Goal: Complete application form: Complete application form

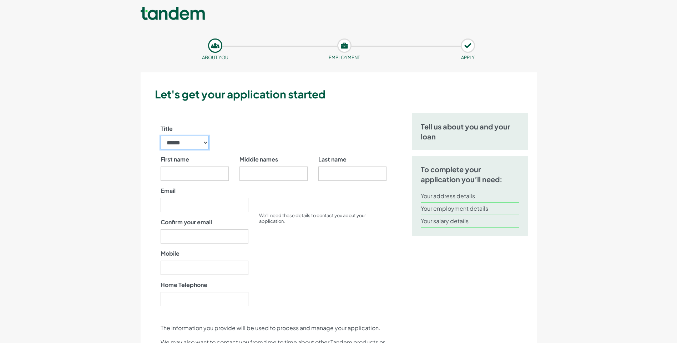
click at [204, 143] on select "****** ** *** **** ** ** ****" at bounding box center [185, 143] width 49 height 14
select select "**"
click at [161, 136] on select "****** ** *** **** ** ** ****" at bounding box center [185, 143] width 49 height 14
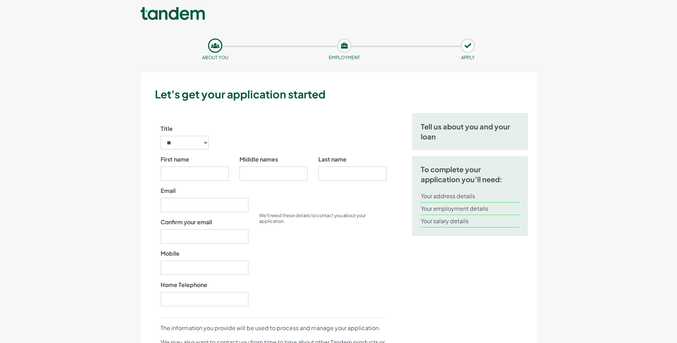
click at [178, 165] on div "First name" at bounding box center [195, 168] width 68 height 26
click at [177, 173] on input "First name" at bounding box center [195, 174] width 68 height 14
type input "*******"
type input "**********"
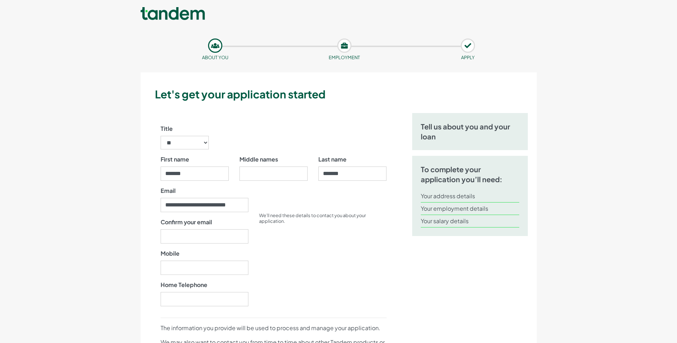
type input "**********"
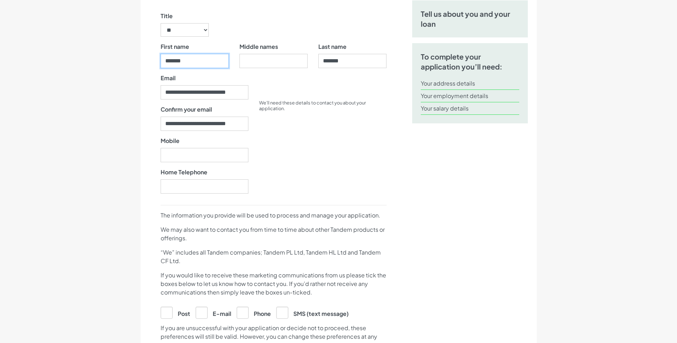
scroll to position [119, 0]
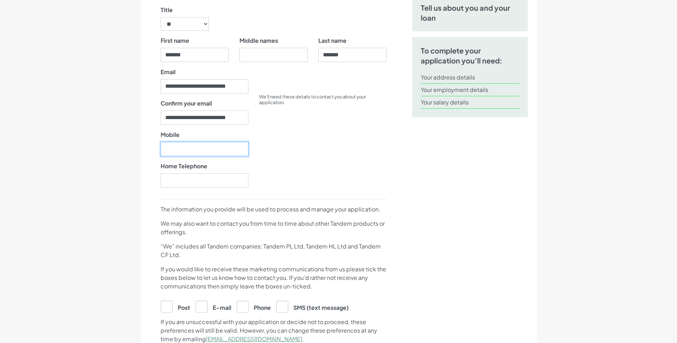
click at [183, 150] on input "Mobile" at bounding box center [205, 149] width 88 height 14
type input "750482996"
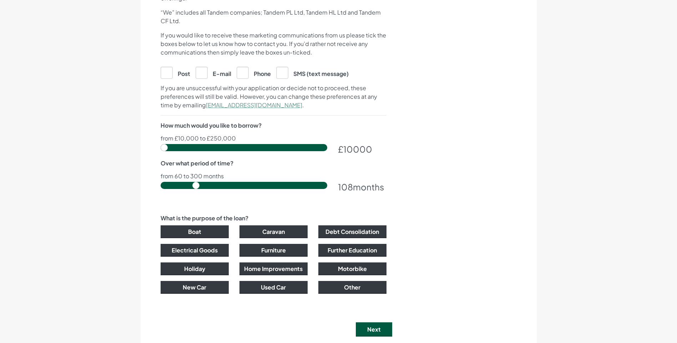
scroll to position [357, 0]
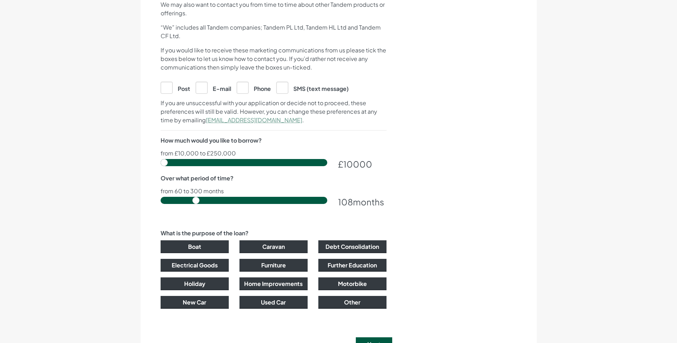
click at [197, 197] on input "range" at bounding box center [244, 200] width 167 height 7
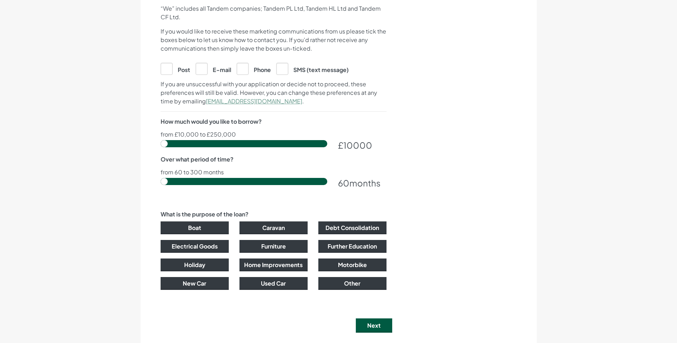
drag, startPoint x: 197, startPoint y: 180, endPoint x: 166, endPoint y: 178, distance: 30.4
type input "60"
click at [166, 178] on input "range" at bounding box center [244, 181] width 167 height 7
click at [162, 142] on input "range" at bounding box center [244, 143] width 167 height 7
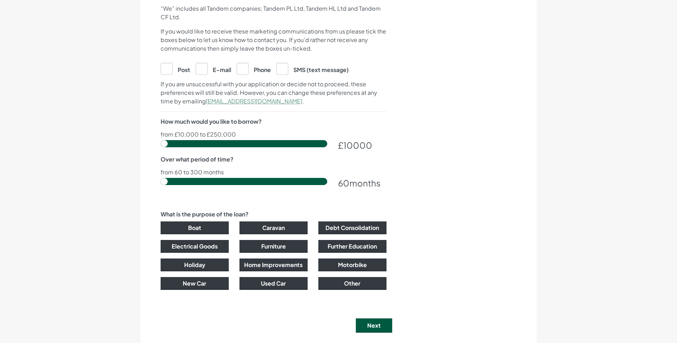
click at [162, 142] on input "range" at bounding box center [244, 143] width 167 height 7
drag, startPoint x: 162, startPoint y: 142, endPoint x: 178, endPoint y: 145, distance: 16.4
click at [178, 145] on input "range" at bounding box center [244, 143] width 167 height 7
click at [177, 145] on input "range" at bounding box center [244, 143] width 167 height 7
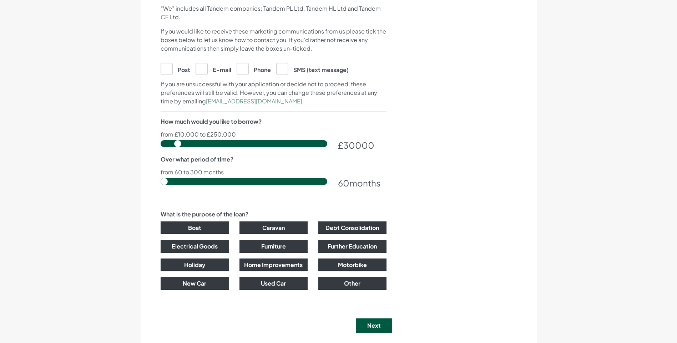
click at [178, 145] on input "range" at bounding box center [244, 143] width 167 height 7
click at [177, 145] on input "range" at bounding box center [244, 143] width 167 height 7
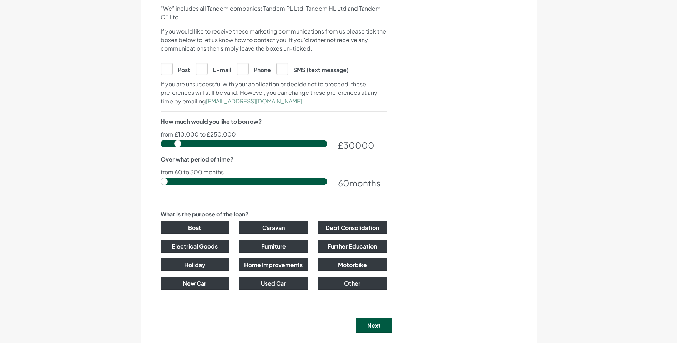
click at [178, 145] on input "range" at bounding box center [244, 143] width 167 height 7
click at [177, 145] on input "range" at bounding box center [244, 143] width 167 height 7
drag, startPoint x: 175, startPoint y: 142, endPoint x: 153, endPoint y: 141, distance: 22.2
click at [161, 141] on input "range" at bounding box center [244, 143] width 167 height 7
click at [163, 143] on input "range" at bounding box center [244, 143] width 167 height 7
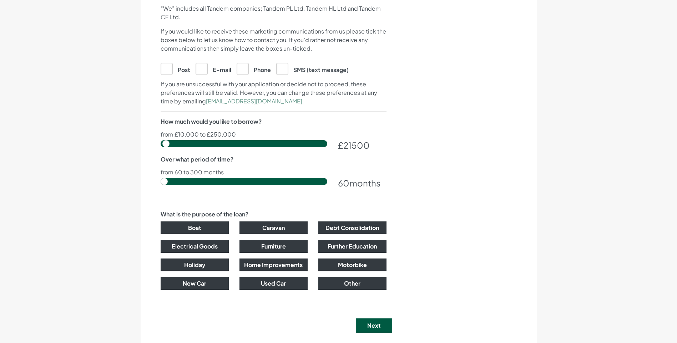
type input "10000"
drag, startPoint x: 163, startPoint y: 143, endPoint x: 152, endPoint y: 147, distance: 11.4
click at [161, 147] on input "range" at bounding box center [244, 143] width 167 height 7
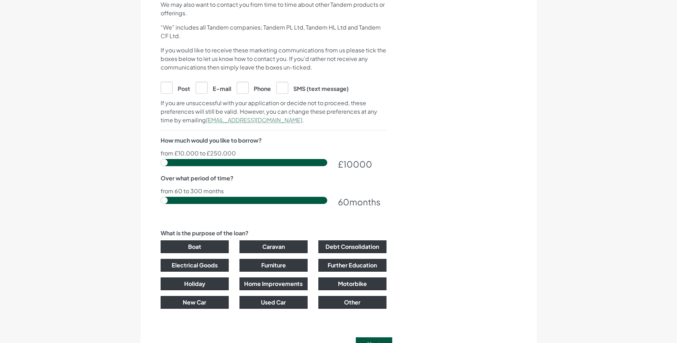
scroll to position [476, 0]
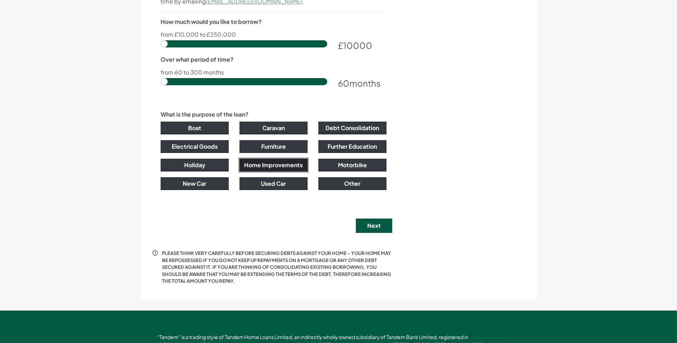
click at [249, 166] on button "Home Improvements" at bounding box center [273, 165] width 68 height 13
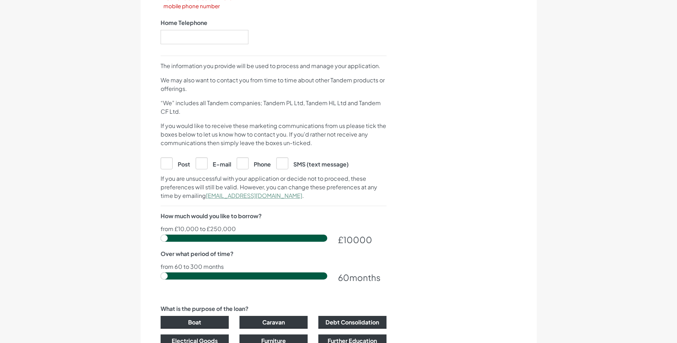
scroll to position [400, 0]
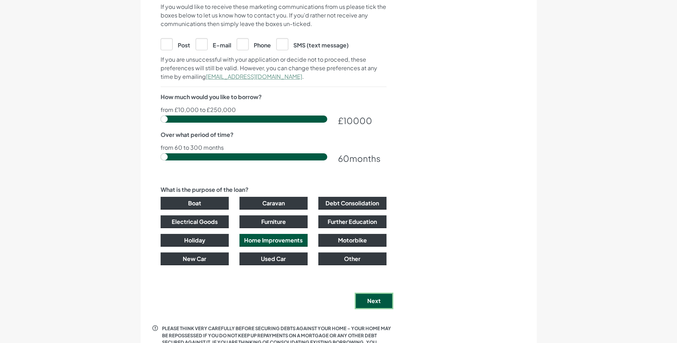
click at [371, 296] on button "Next" at bounding box center [374, 301] width 36 height 14
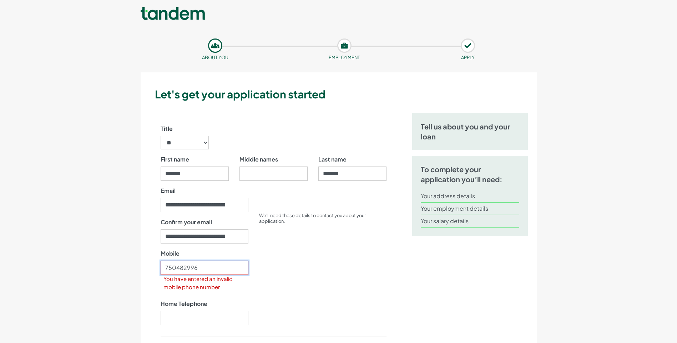
click at [198, 268] on input "750482996" at bounding box center [205, 268] width 88 height 14
click at [165, 267] on input "750482996" at bounding box center [205, 268] width 88 height 14
click at [206, 269] on input "0750482996" at bounding box center [205, 268] width 88 height 14
type input "0"
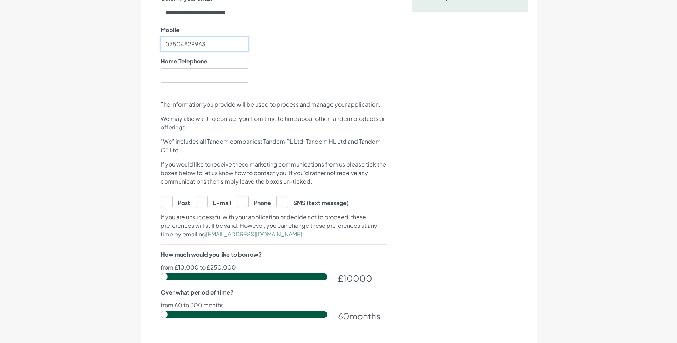
scroll to position [238, 0]
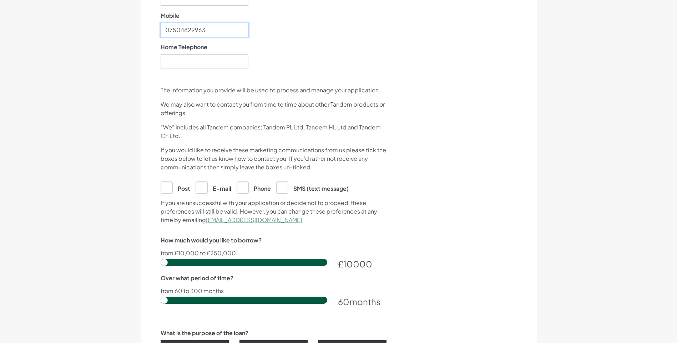
type input "07504829963"
click at [204, 189] on label "E-mail" at bounding box center [214, 187] width 36 height 11
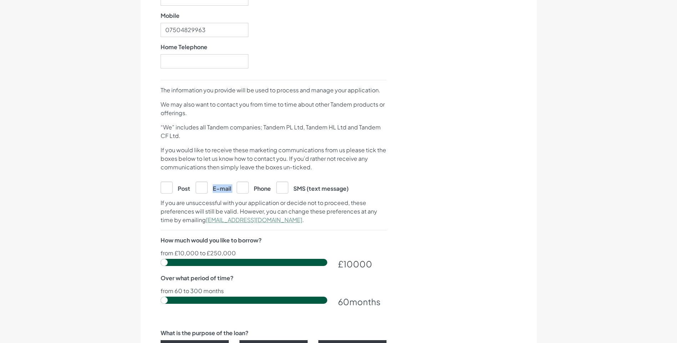
click at [204, 189] on label "E-mail" at bounding box center [214, 187] width 36 height 11
checkbox input "true"
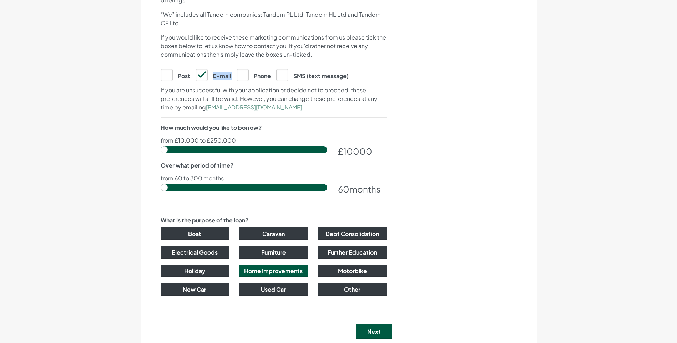
scroll to position [357, 0]
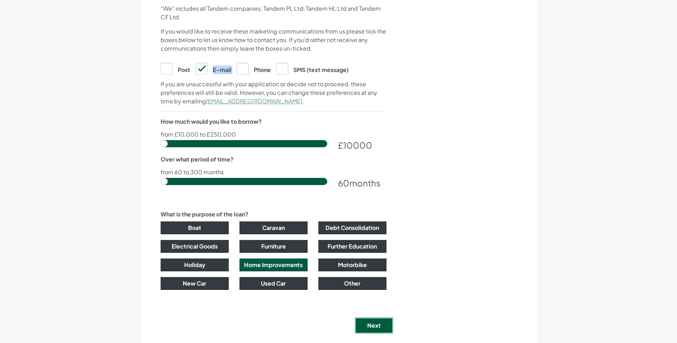
click at [374, 325] on button "Next" at bounding box center [374, 326] width 36 height 14
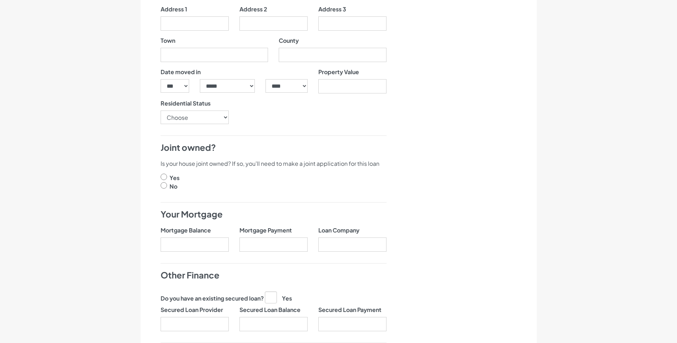
scroll to position [0, 0]
